Goal: Go to known website: Access a specific website the user already knows

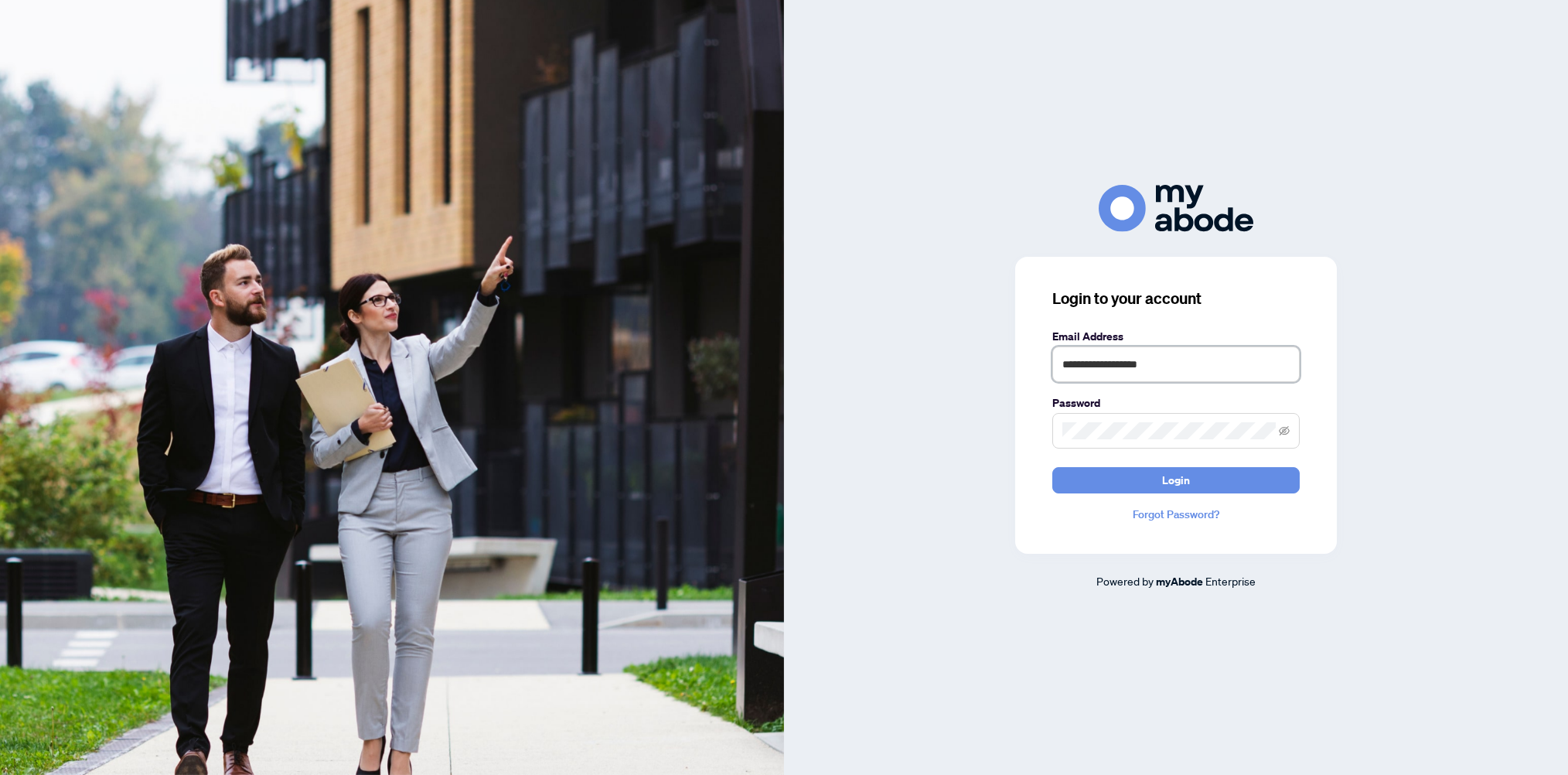
click at [1204, 363] on input "**********" at bounding box center [1176, 365] width 248 height 35
type input "**********"
click at [1222, 482] on button "Login" at bounding box center [1176, 480] width 248 height 27
